Goal: Task Accomplishment & Management: Use online tool/utility

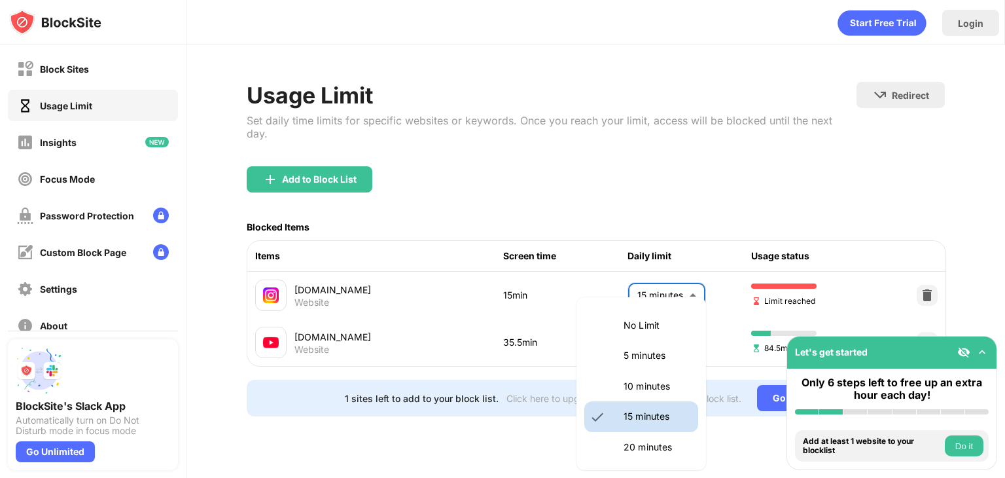
click at [650, 279] on body "Block Sites Usage Limit Insights Focus Mode Password Protection Custom Block Pa…" at bounding box center [502, 239] width 1005 height 478
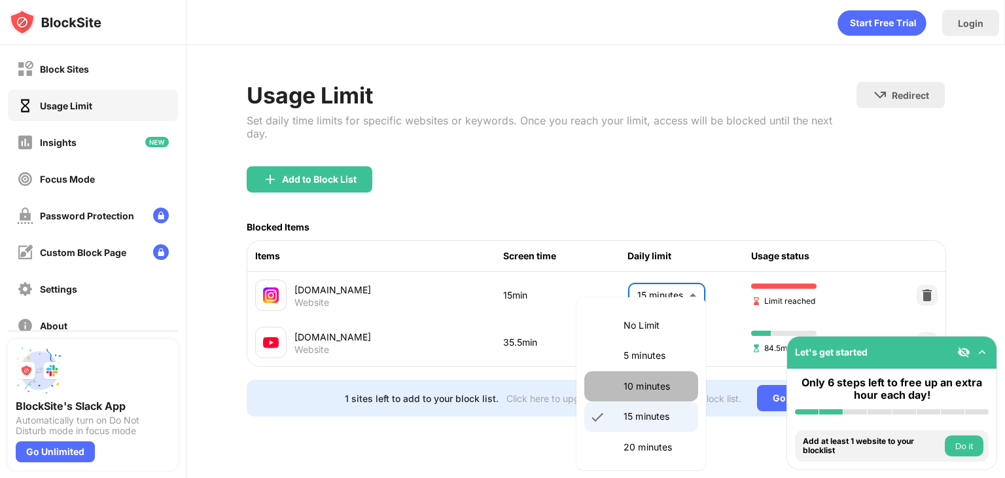
click at [655, 383] on p "10 minutes" at bounding box center [656, 386] width 67 height 14
type input "**"
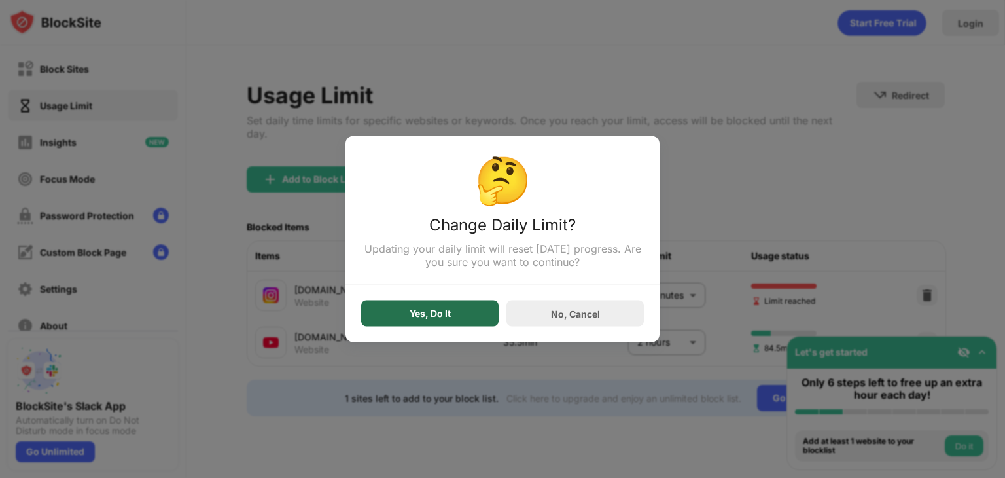
click at [437, 309] on div "Yes, Do It" at bounding box center [430, 313] width 41 height 10
